Goal: Check status: Check status

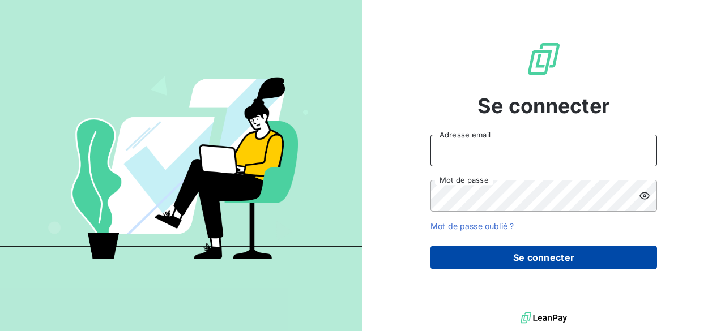
type input "[EMAIL_ADDRESS][DOMAIN_NAME]"
click at [499, 255] on button "Se connecter" at bounding box center [543, 258] width 227 height 24
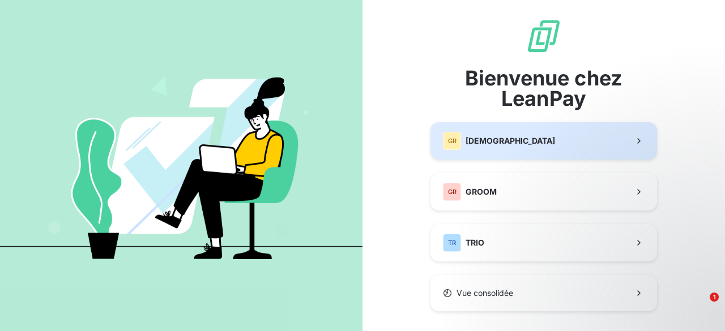
click at [483, 155] on button "GR GREENWISHES" at bounding box center [543, 140] width 227 height 37
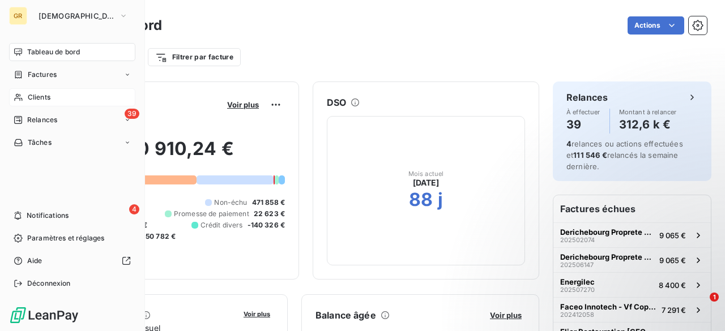
click at [58, 104] on div "Clients" at bounding box center [72, 97] width 126 height 18
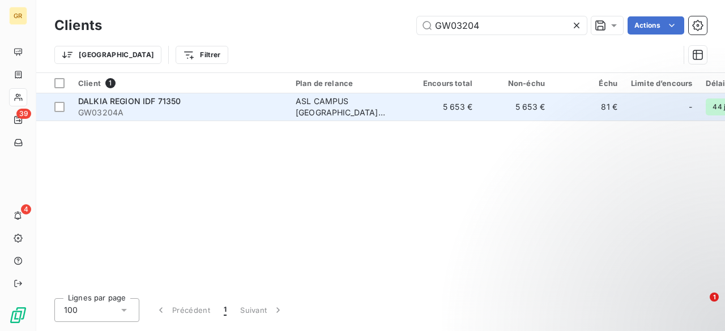
type input "GW03204"
click at [170, 109] on span "GW03204A" at bounding box center [180, 112] width 204 height 11
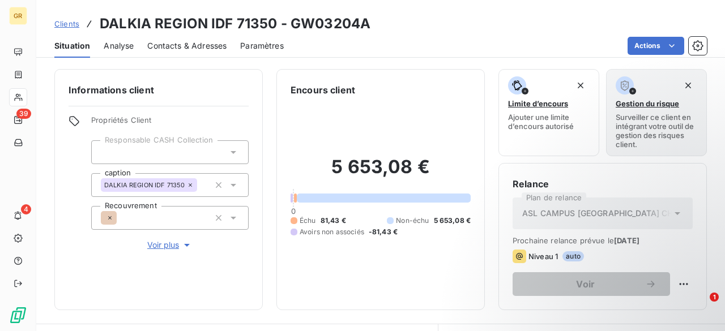
scroll to position [275, 0]
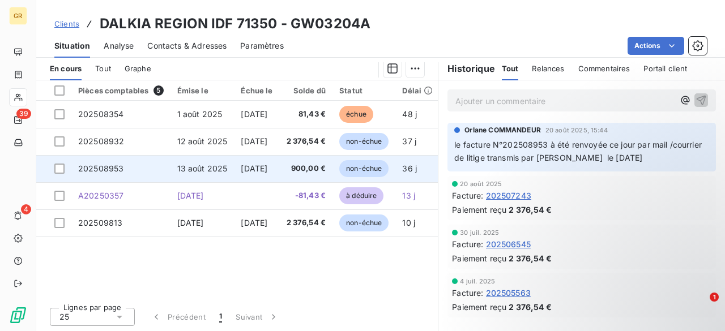
click at [264, 172] on span "[DATE]" at bounding box center [254, 169] width 27 height 10
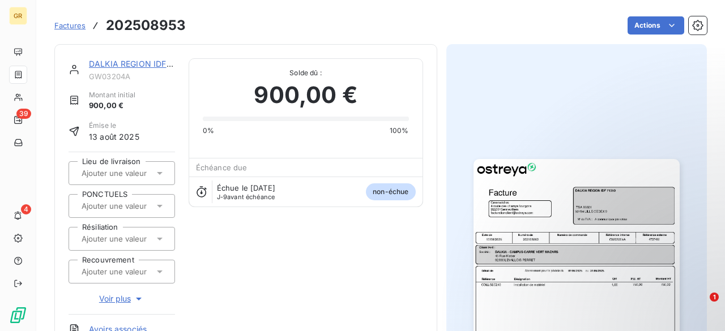
click at [292, 159] on div "Échéance due" at bounding box center [305, 168] width 233 height 18
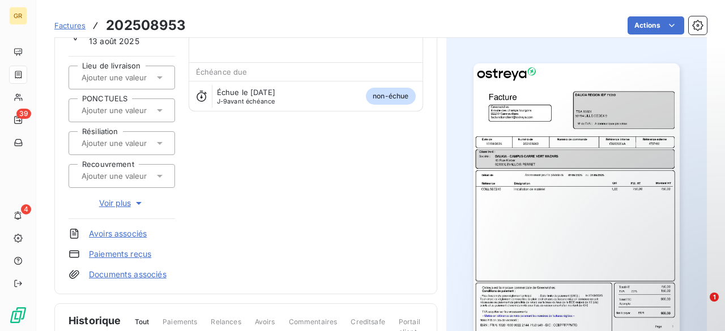
scroll to position [97, 0]
click at [512, 220] on img "button" at bounding box center [576, 207] width 206 height 291
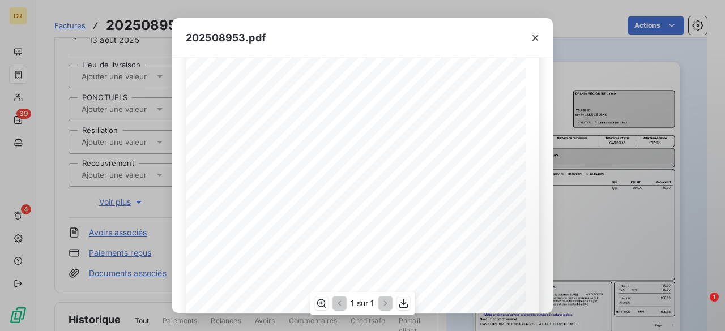
scroll to position [0, 0]
click at [539, 38] on icon "button" at bounding box center [534, 37] width 11 height 11
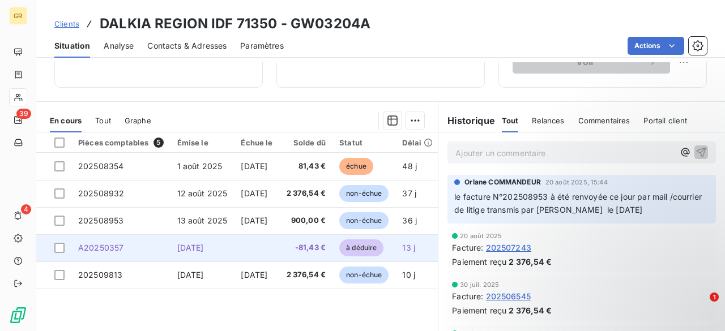
scroll to position [275, 0]
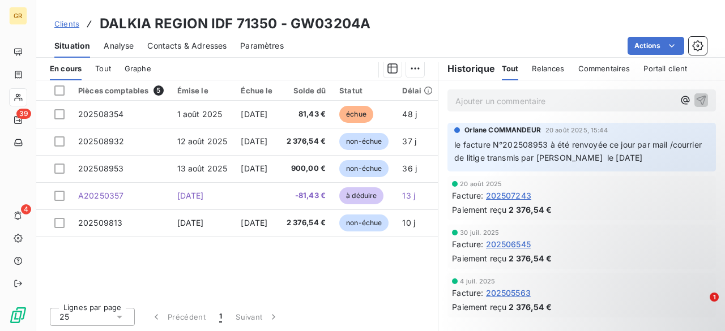
click at [109, 64] on span "Tout" at bounding box center [103, 68] width 16 height 9
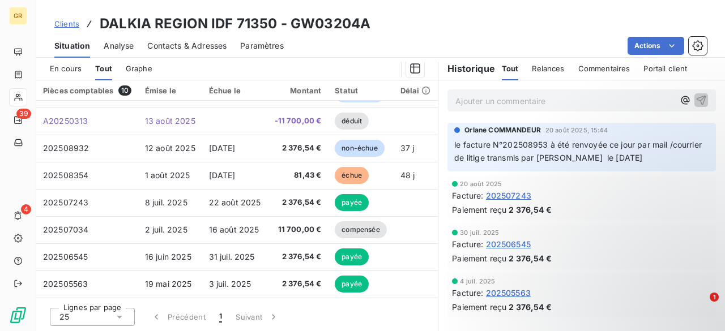
scroll to position [76, 0]
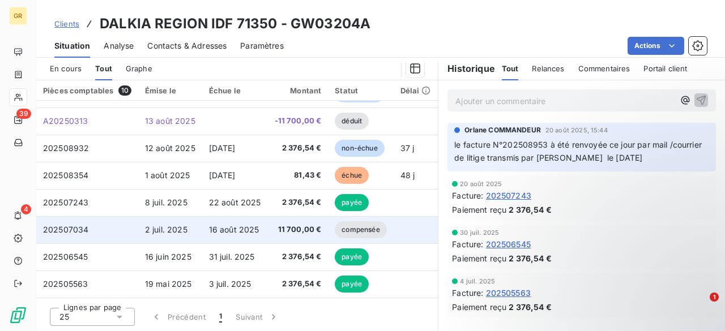
click at [278, 224] on span "11 700,00 €" at bounding box center [298, 229] width 47 height 11
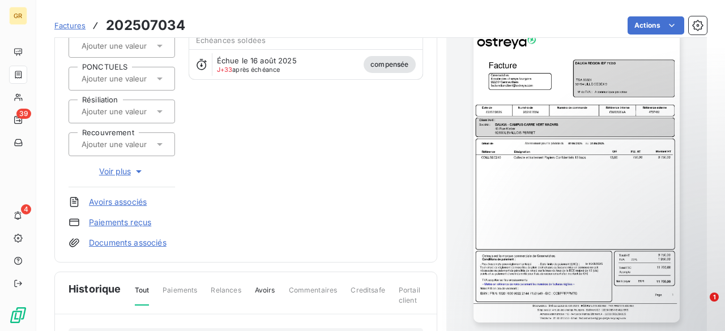
scroll to position [128, 0]
